Goal: Information Seeking & Learning: Learn about a topic

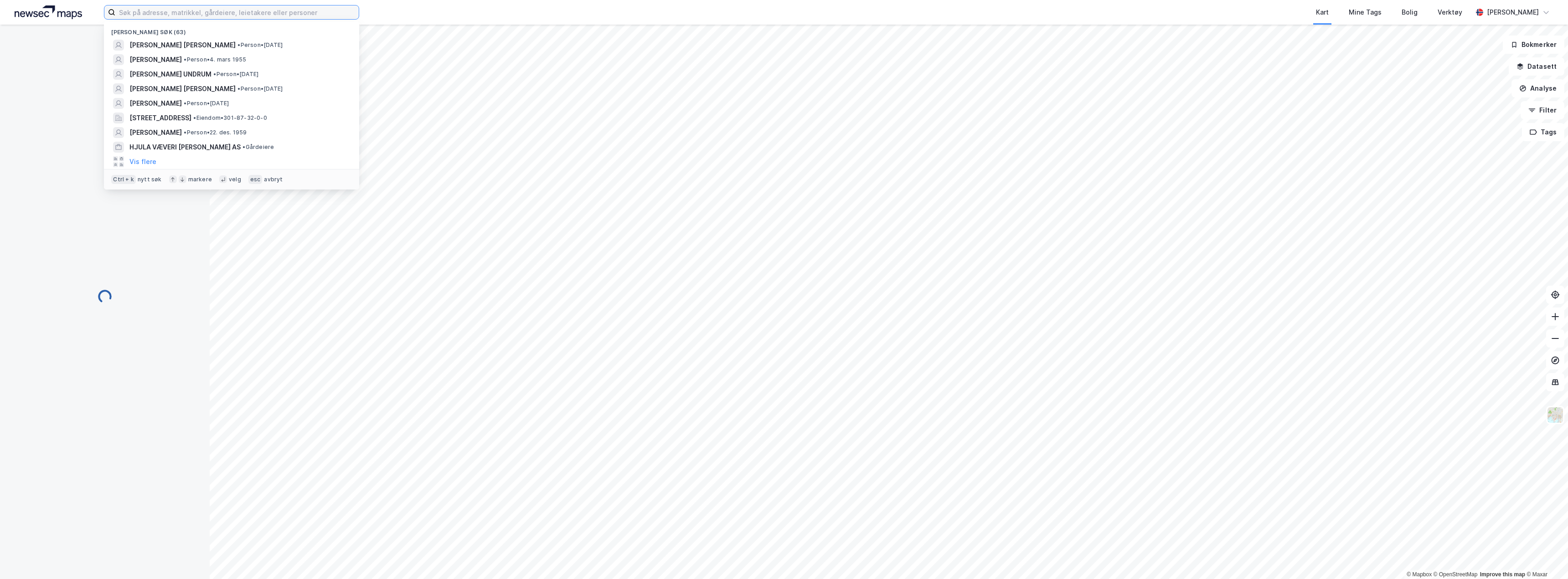
click at [139, 12] on input at bounding box center [237, 12] width 243 height 13
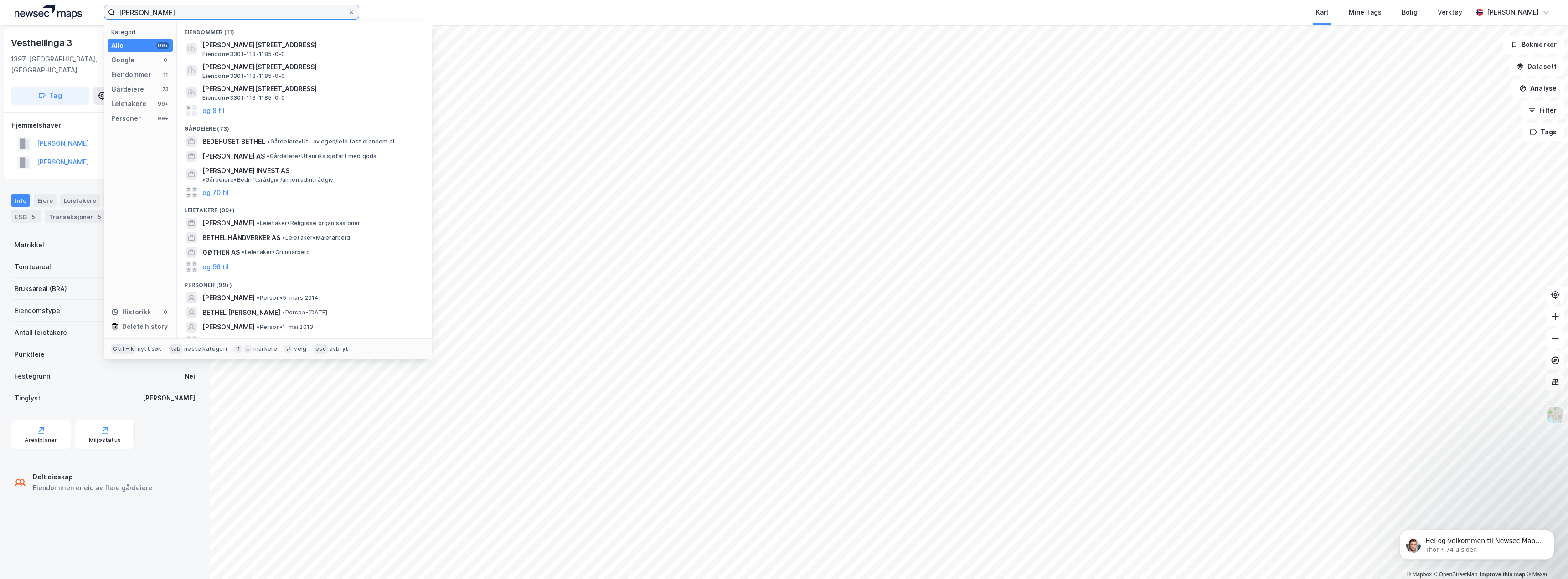
scroll to position [3, 0]
click at [221, 333] on button "og 96 til" at bounding box center [215, 338] width 26 height 11
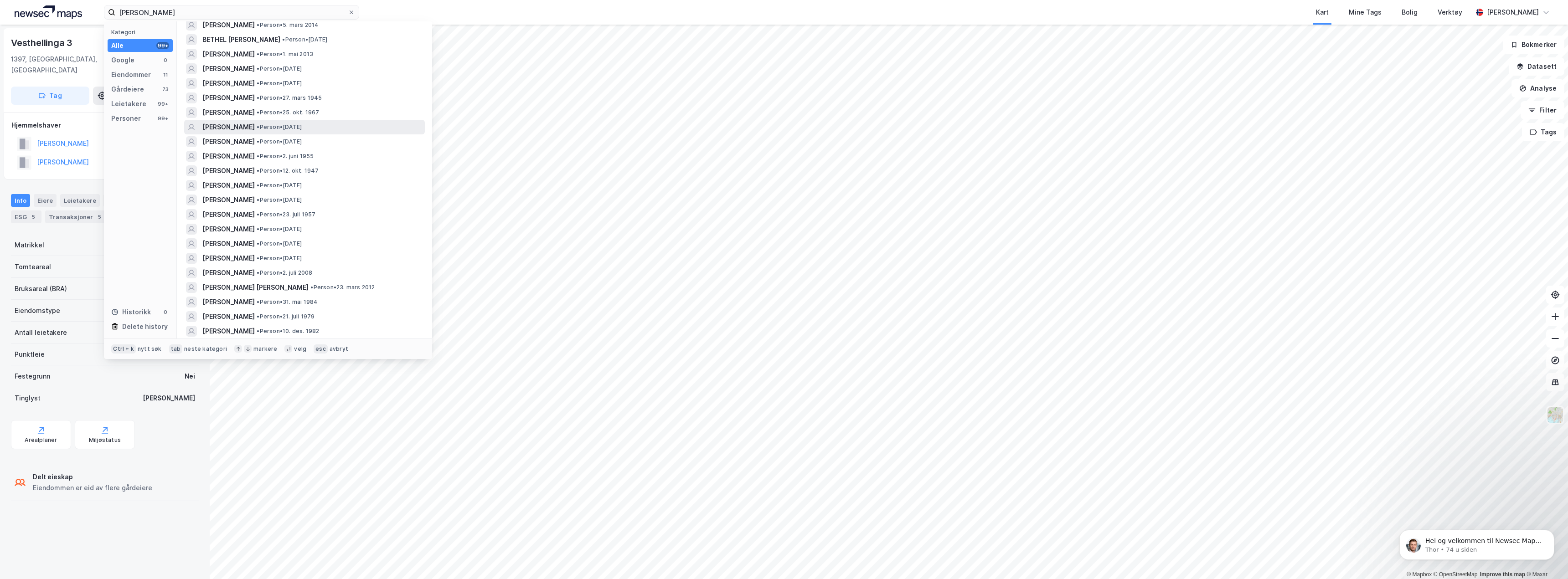
scroll to position [276, 0]
drag, startPoint x: 165, startPoint y: 10, endPoint x: 139, endPoint y: 14, distance: 26.3
click at [139, 14] on input "[PERSON_NAME]" at bounding box center [232, 12] width 232 height 13
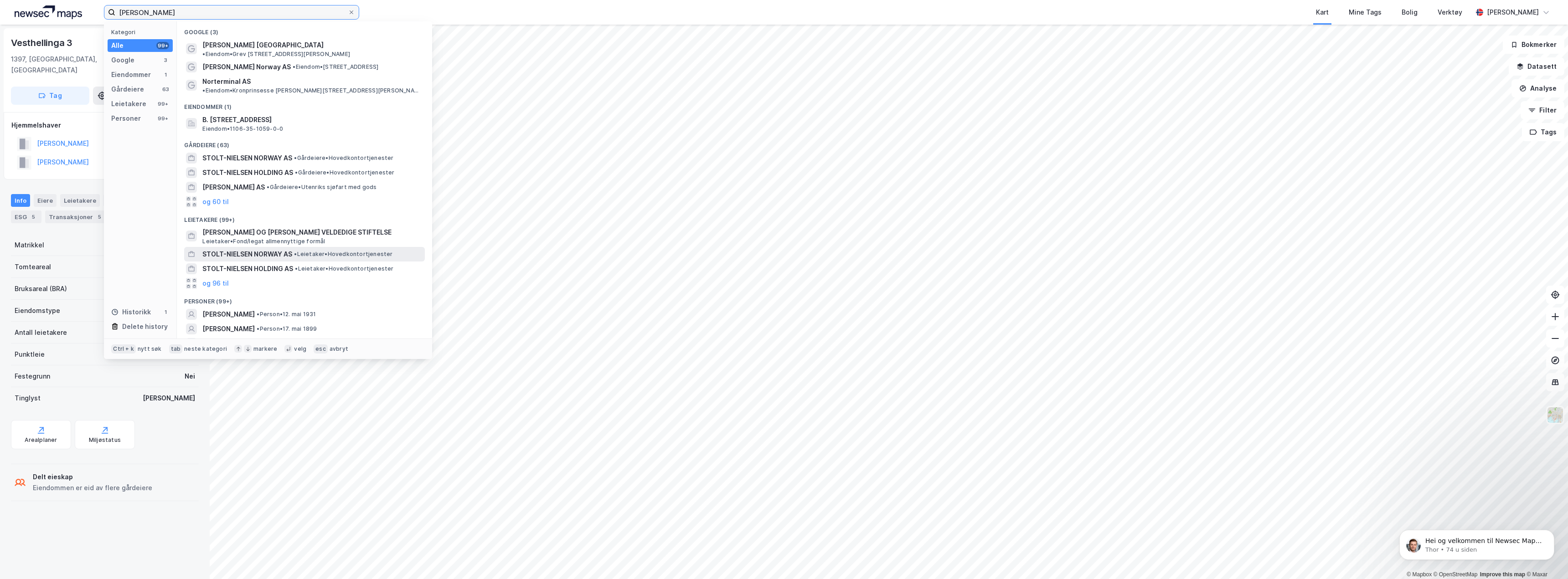
scroll to position [46, 0]
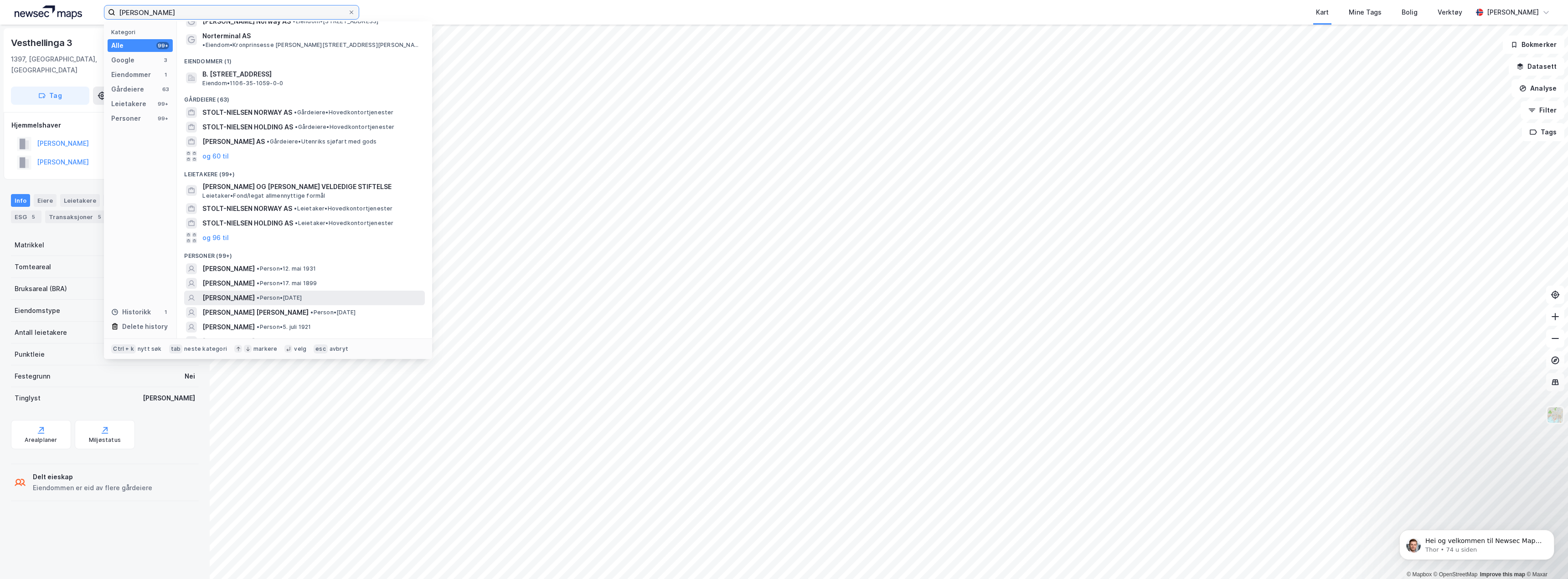
type input "[PERSON_NAME]"
click at [246, 292] on span "[PERSON_NAME]" at bounding box center [228, 298] width 53 height 11
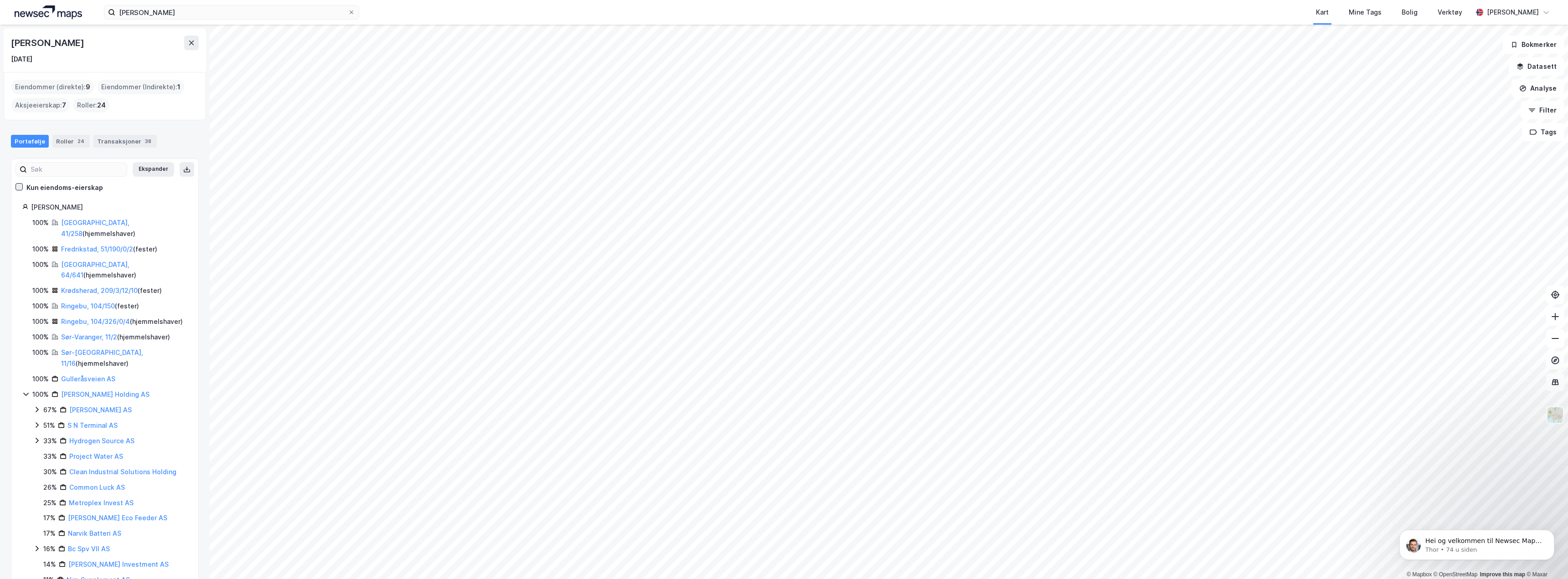
click at [18, 187] on icon at bounding box center [19, 187] width 6 height 6
click at [92, 260] on link "[GEOGRAPHIC_DATA], 64/641" at bounding box center [95, 269] width 69 height 19
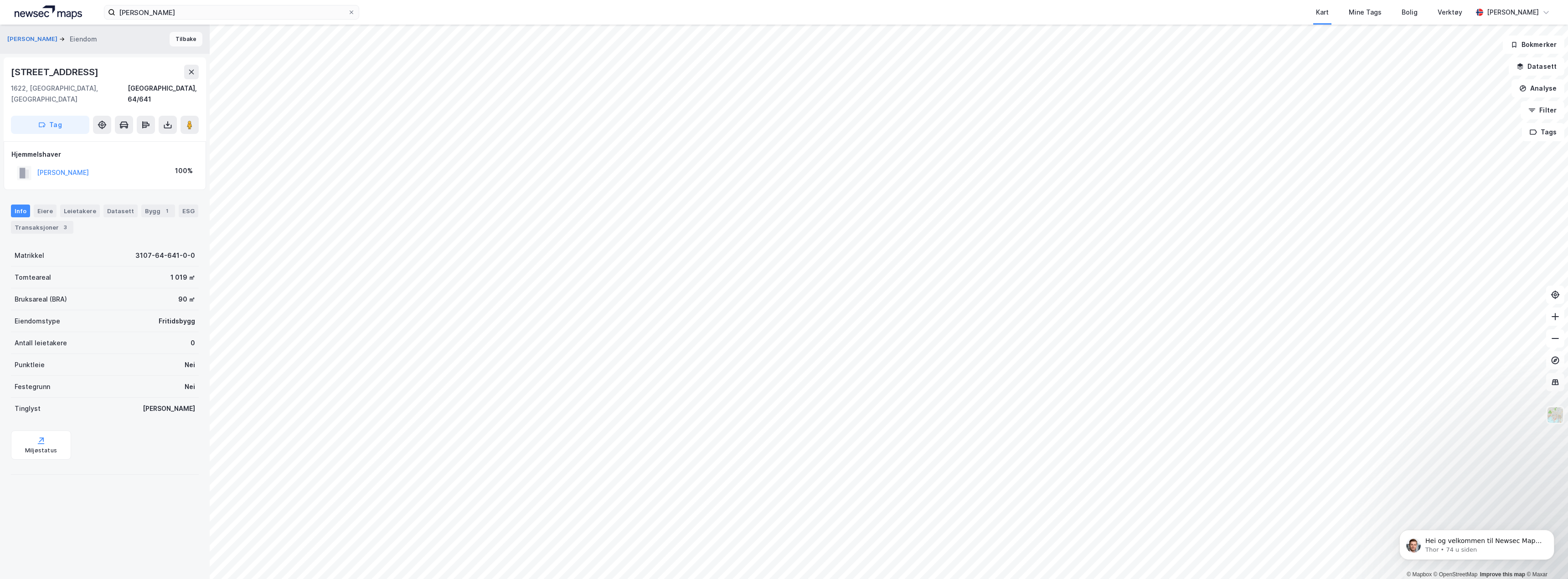
click at [176, 36] on button "Tilbake" at bounding box center [185, 39] width 33 height 15
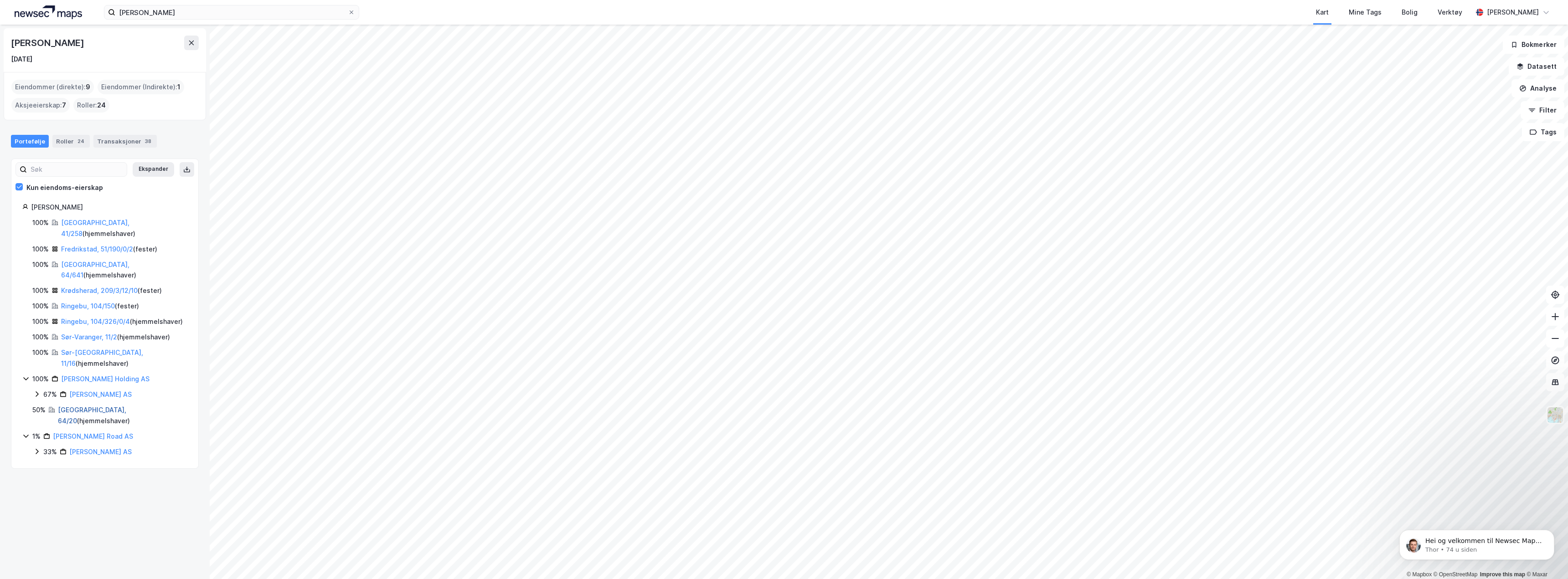
click at [82, 406] on link "[GEOGRAPHIC_DATA], 64/20" at bounding box center [92, 415] width 69 height 19
